Goal: Information Seeking & Learning: Learn about a topic

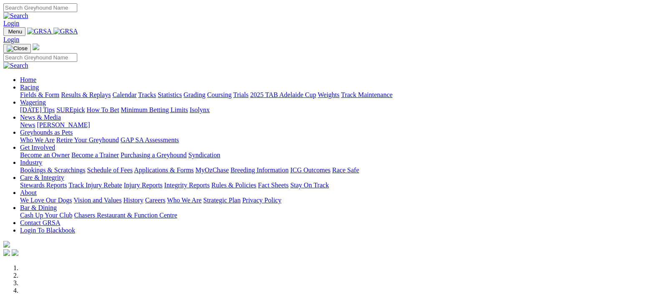
click at [78, 31] on img at bounding box center [65, 32] width 25 height 8
click at [39, 84] on link "Racing" at bounding box center [29, 87] width 19 height 7
click at [78, 31] on img at bounding box center [65, 32] width 25 height 8
click at [39, 84] on link "Racing" at bounding box center [29, 87] width 19 height 7
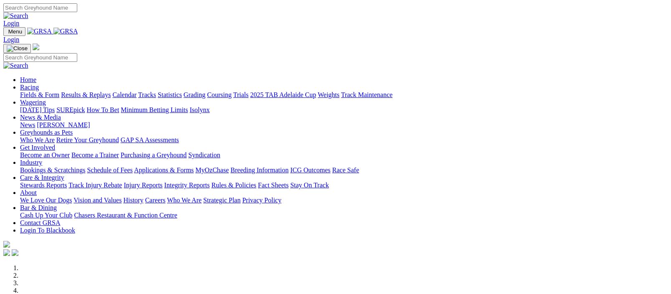
click at [31, 91] on link "Fields & Form" at bounding box center [39, 94] width 39 height 7
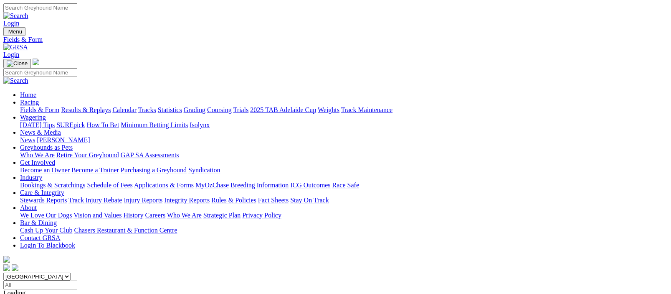
scroll to position [204, 0]
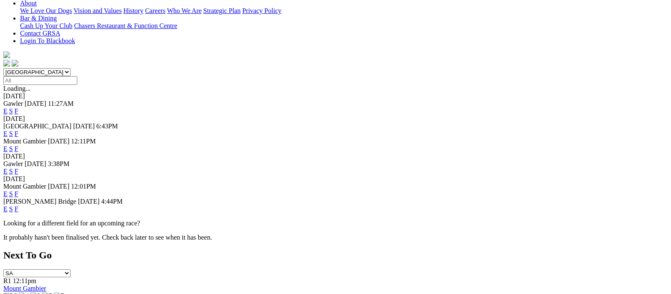
click at [18, 205] on link "F" at bounding box center [17, 208] width 4 height 7
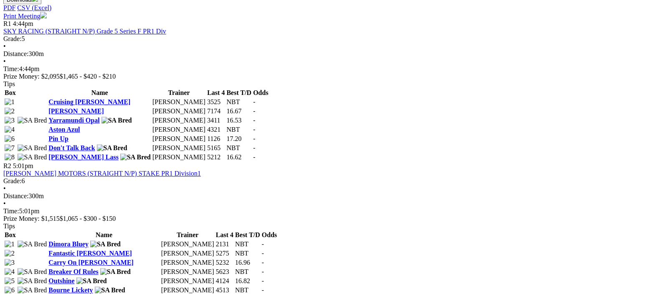
scroll to position [613, 0]
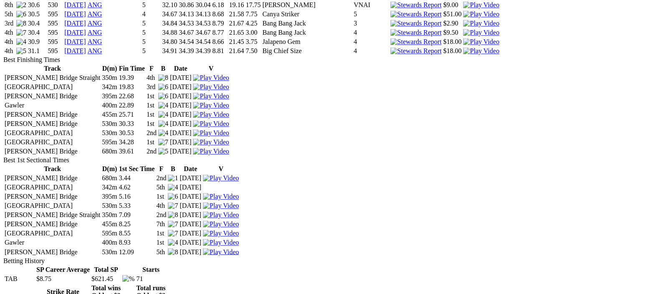
scroll to position [1021, 0]
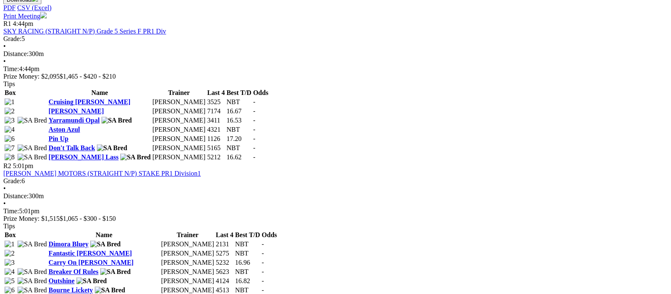
scroll to position [613, 0]
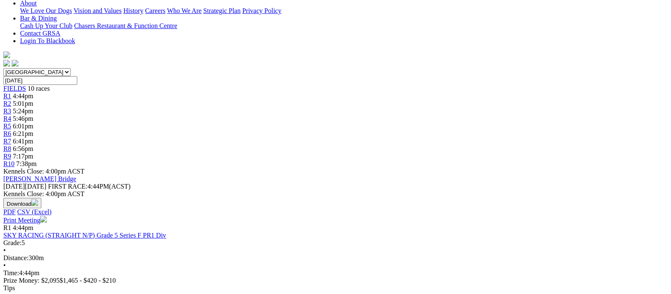
scroll to position [408, 0]
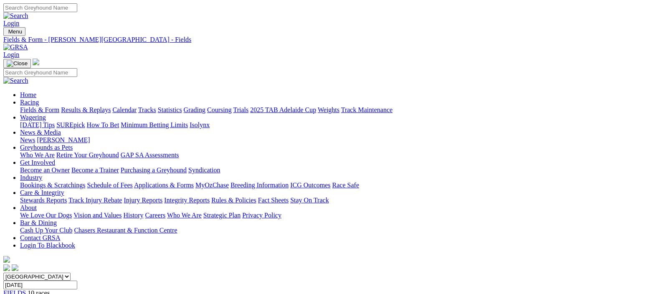
scroll to position [204, 0]
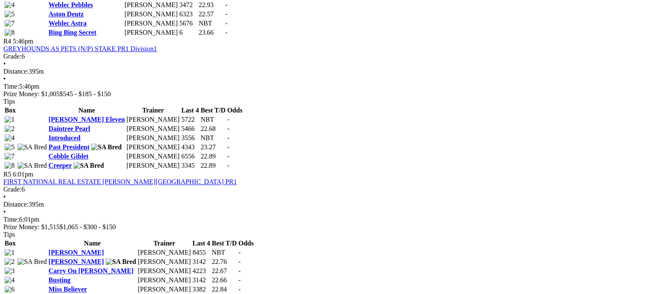
scroll to position [1021, 0]
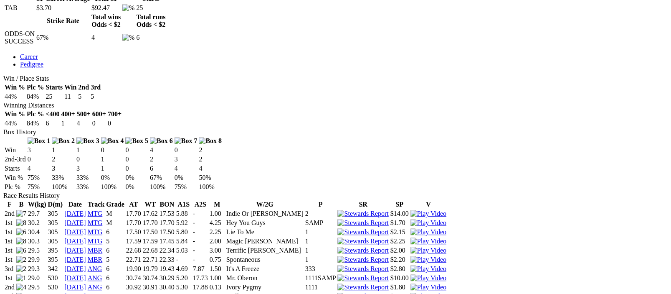
scroll to position [204, 0]
